Goal: Transaction & Acquisition: Purchase product/service

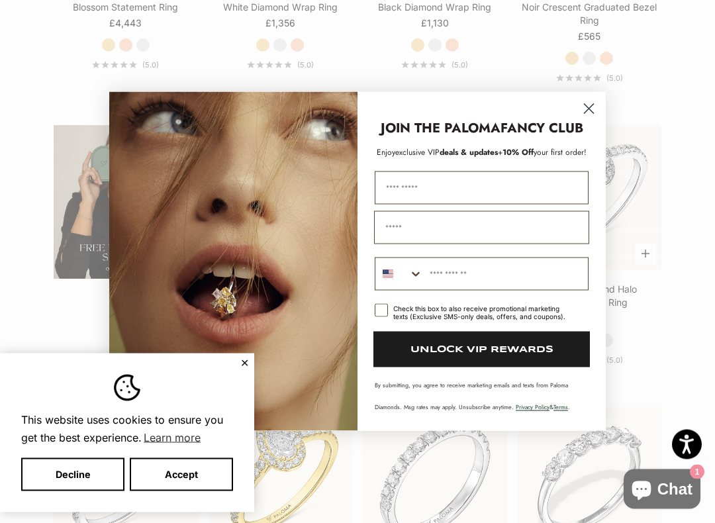
scroll to position [1995, 0]
click at [572, 113] on div "JOIN THE PALOMA FANCY CLUB" at bounding box center [482, 121] width 222 height 32
click at [581, 112] on circle "Close dialog" at bounding box center [589, 109] width 22 height 22
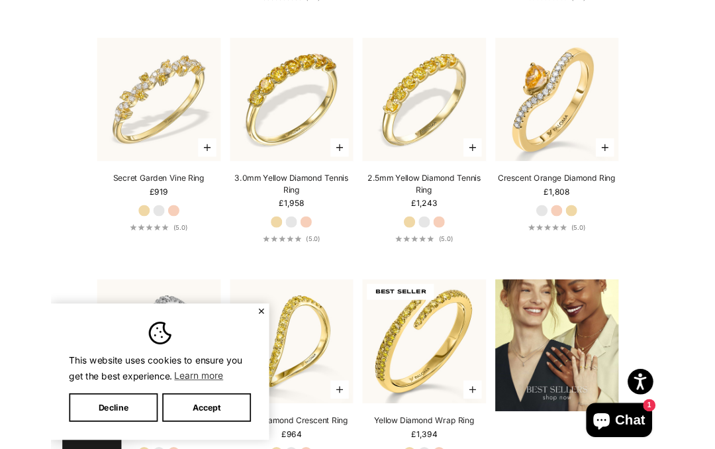
scroll to position [1243, 0]
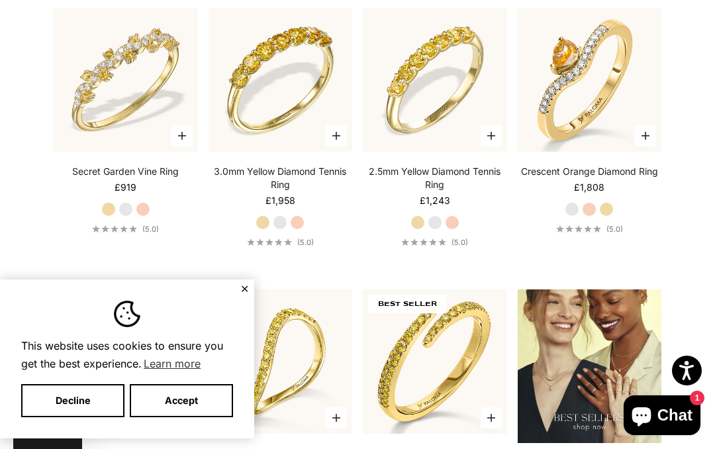
click at [457, 226] on label "Rose Gold" at bounding box center [452, 222] width 15 height 15
click at [436, 228] on label "White Gold" at bounding box center [435, 222] width 15 height 15
click at [424, 225] on label "Yellow Gold" at bounding box center [417, 222] width 15 height 15
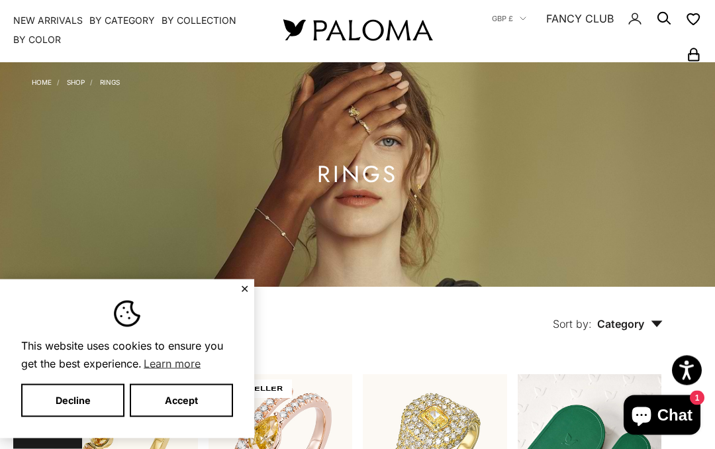
scroll to position [0, 0]
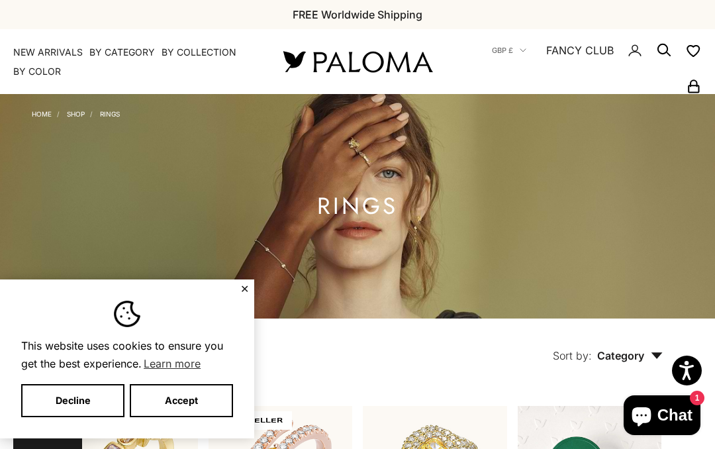
click at [50, 46] on link "NEW ARRIVALS" at bounding box center [48, 52] width 70 height 13
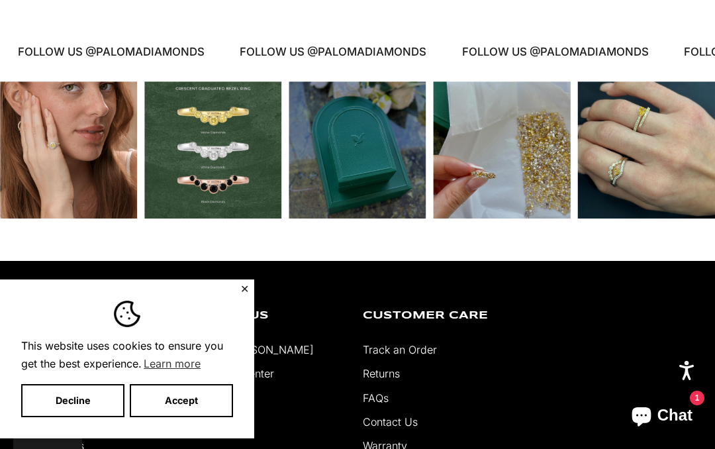
scroll to position [2398, 0]
